Goal: Information Seeking & Learning: Compare options

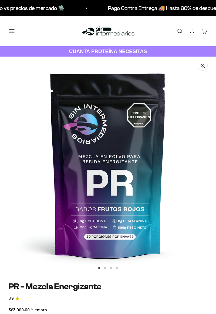
click at [14, 31] on button "Menú" at bounding box center [12, 31] width 6 height 6
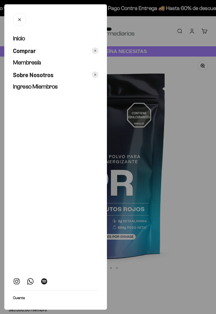
click at [34, 64] on span "Membresía" at bounding box center [27, 62] width 28 height 7
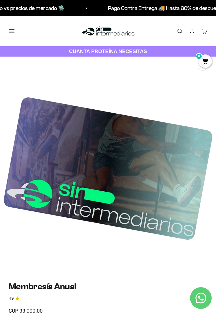
click at [11, 33] on button "Menú" at bounding box center [12, 31] width 6 height 6
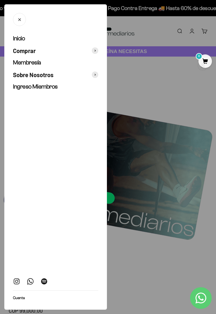
click at [95, 51] on icon at bounding box center [95, 50] width 1 height 2
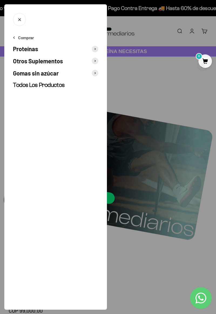
click at [16, 40] on button "Comprar" at bounding box center [23, 38] width 21 height 6
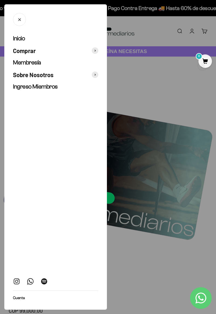
click at [18, 42] on link "Inicio" at bounding box center [55, 39] width 85 height 8
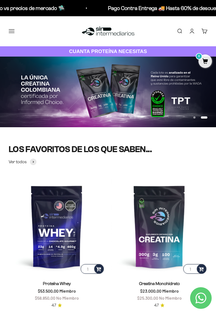
click at [12, 29] on button "Menú" at bounding box center [12, 31] width 6 height 6
click at [0, 0] on span "Comprar" at bounding box center [0, 0] width 0 height 0
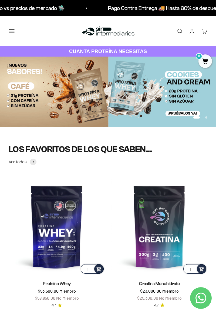
click at [0, 0] on span "Proteínas" at bounding box center [0, 0] width 0 height 0
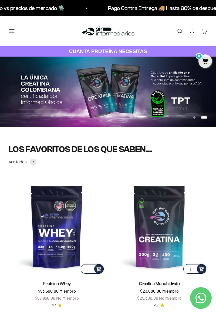
click at [0, 0] on button "Proteínas" at bounding box center [0, 0] width 0 height 0
click at [0, 0] on span "Todos Los Productos" at bounding box center [0, 0] width 0 height 0
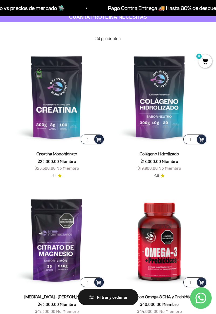
scroll to position [36, 0]
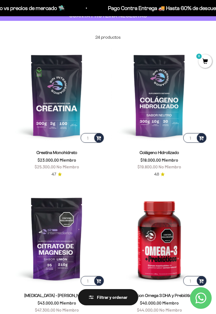
click at [55, 105] on img at bounding box center [57, 95] width 96 height 96
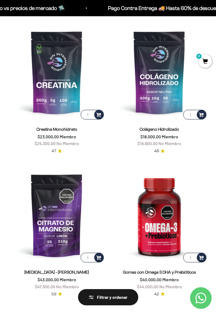
scroll to position [62, 0]
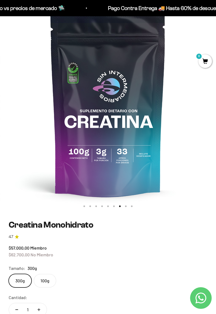
scroll to position [63, 0]
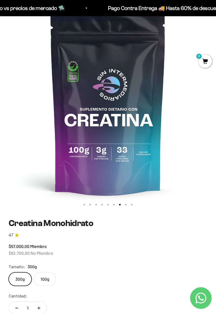
click at [51, 281] on label "100g" at bounding box center [45, 279] width 22 height 14
click at [9, 272] on input "100g" at bounding box center [8, 272] width 0 height 0
click at [22, 281] on label "300g" at bounding box center [20, 279] width 23 height 14
click at [9, 272] on input "300g" at bounding box center [8, 272] width 0 height 0
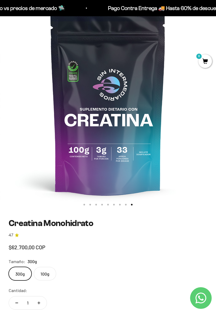
scroll to position [0, 1735]
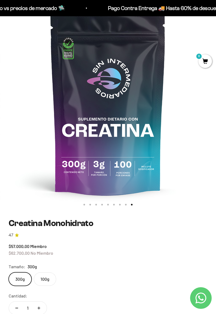
click at [49, 280] on label "100g" at bounding box center [45, 279] width 22 height 14
click at [9, 272] on input "100g" at bounding box center [8, 272] width 0 height 0
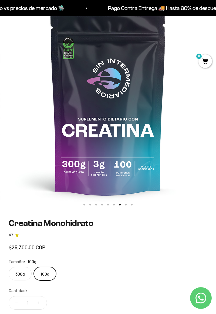
scroll to position [0, 1301]
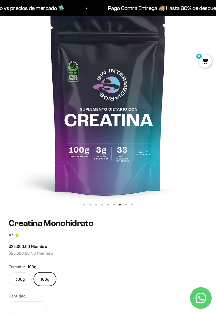
click at [23, 279] on label "300g" at bounding box center [20, 279] width 23 height 14
click at [9, 272] on input "300g" at bounding box center [8, 272] width 0 height 0
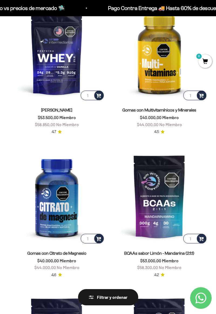
scroll to position [366, 0]
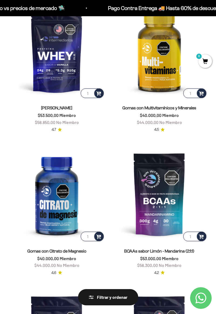
click at [59, 198] on img at bounding box center [57, 194] width 96 height 96
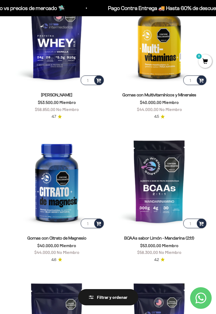
scroll to position [392, 0]
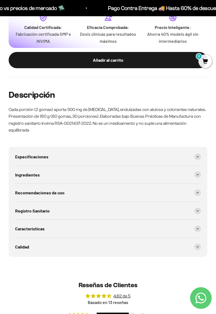
scroll to position [348, 0]
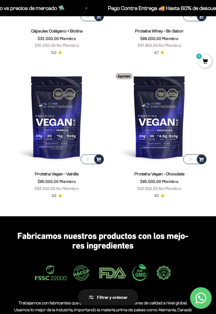
scroll to position [1593, 0]
